Goal: Check status: Check status

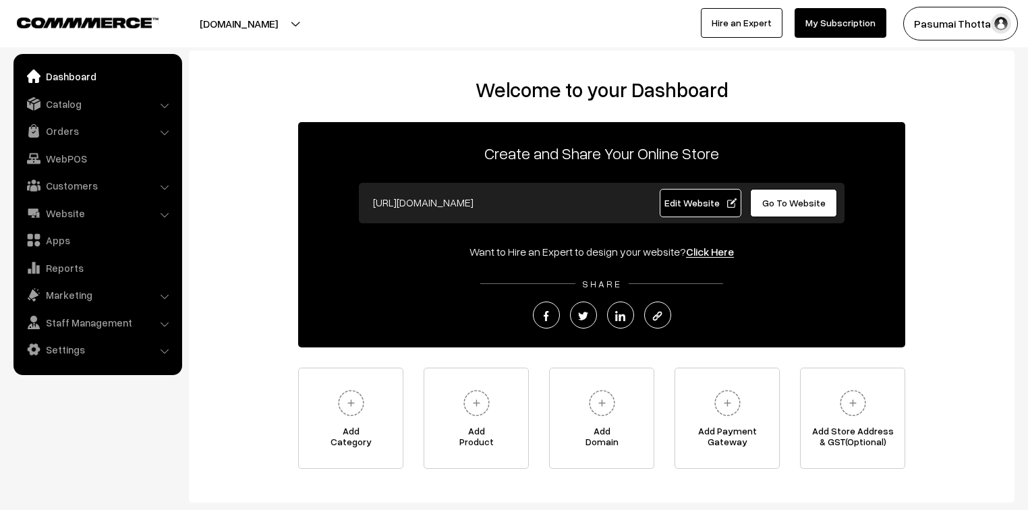
click at [49, 128] on link "Orders" at bounding box center [97, 131] width 160 height 24
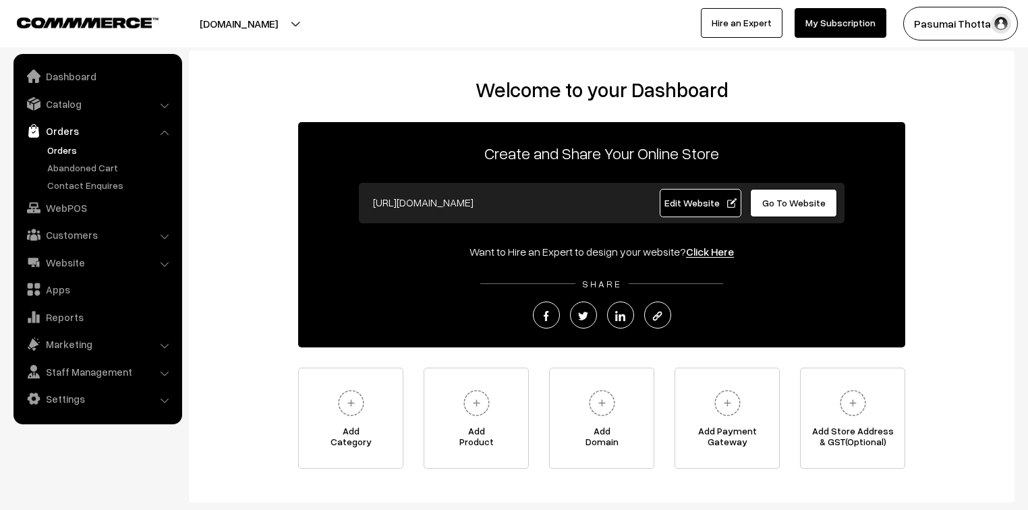
click at [54, 143] on link "Orders" at bounding box center [111, 150] width 134 height 14
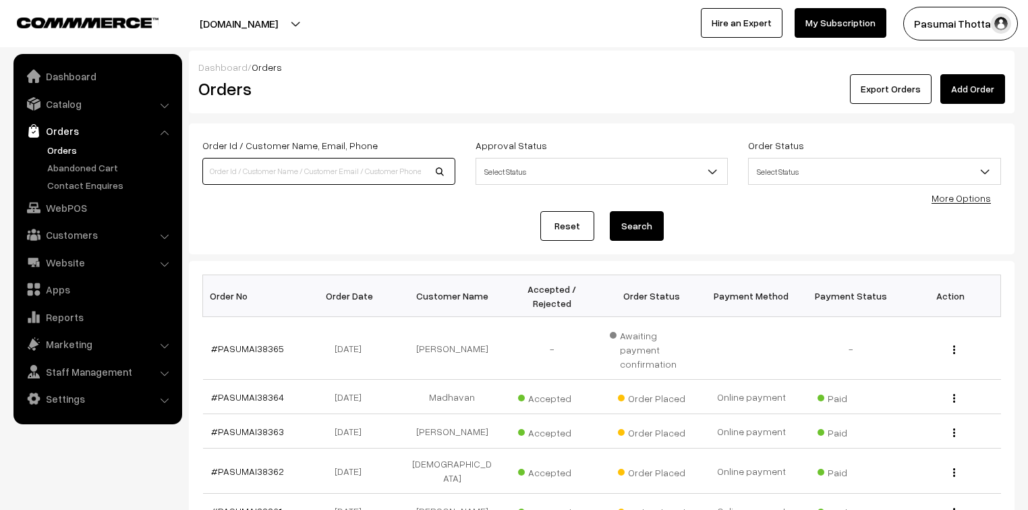
click at [262, 177] on input at bounding box center [328, 171] width 253 height 27
type input "38172"
click at [610, 211] on button "Search" at bounding box center [637, 226] width 54 height 30
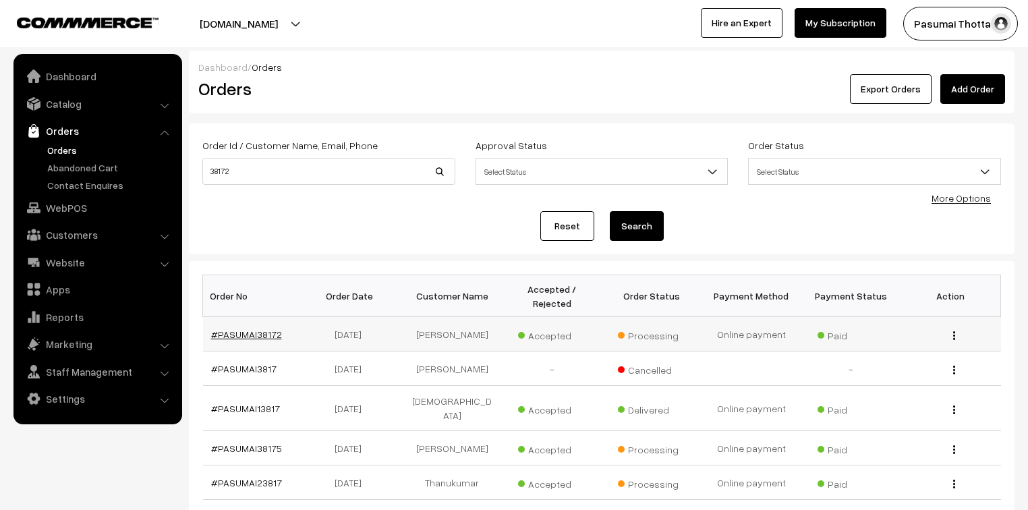
drag, startPoint x: 262, startPoint y: 326, endPoint x: 241, endPoint y: 322, distance: 21.4
